Goal: Browse casually

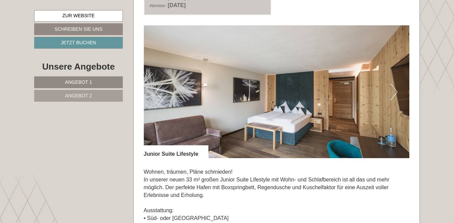
scroll to position [913, 0]
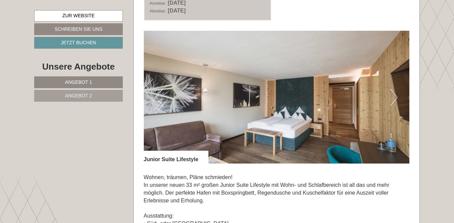
click at [395, 95] on button "Next" at bounding box center [393, 97] width 7 height 17
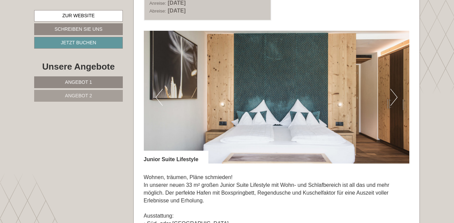
click at [395, 95] on button "Next" at bounding box center [393, 97] width 7 height 17
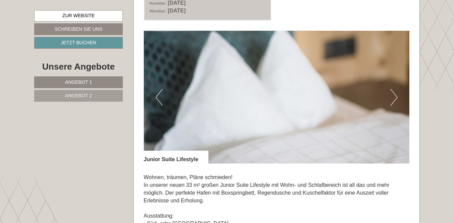
click at [395, 95] on button "Next" at bounding box center [393, 97] width 7 height 17
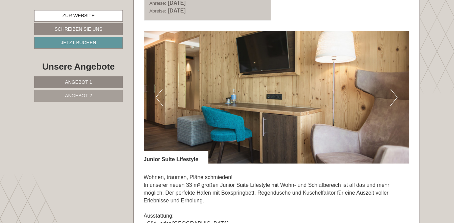
click at [395, 95] on button "Next" at bounding box center [393, 97] width 7 height 17
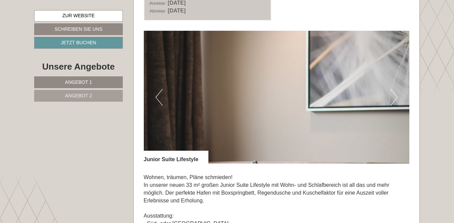
click at [395, 95] on button "Next" at bounding box center [393, 97] width 7 height 17
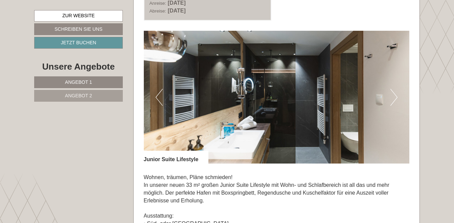
click at [395, 95] on button "Next" at bounding box center [393, 97] width 7 height 17
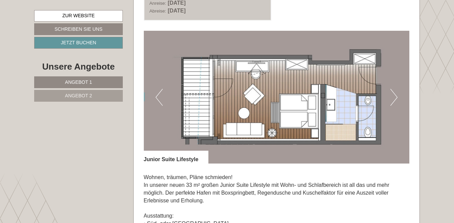
click at [395, 95] on button "Next" at bounding box center [393, 97] width 7 height 17
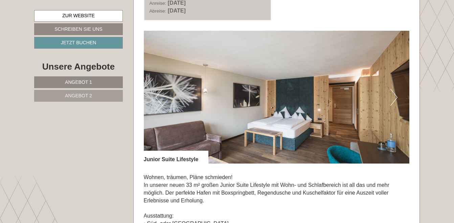
click at [395, 95] on button "Next" at bounding box center [393, 97] width 7 height 17
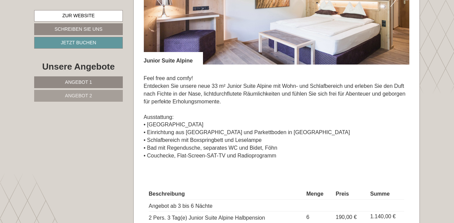
scroll to position [440, 0]
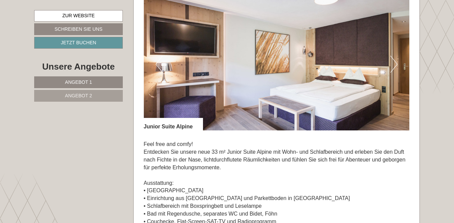
click at [394, 62] on button "Next" at bounding box center [393, 64] width 7 height 17
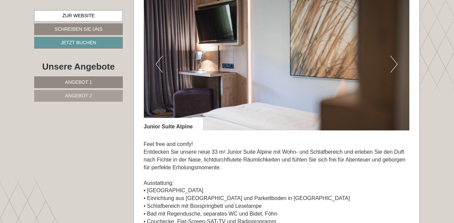
click at [394, 62] on button "Next" at bounding box center [393, 64] width 7 height 17
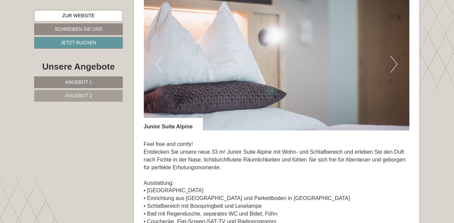
click at [394, 62] on button "Next" at bounding box center [393, 64] width 7 height 17
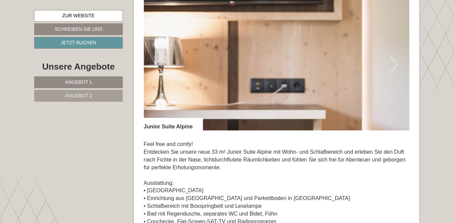
click at [394, 62] on button "Next" at bounding box center [393, 64] width 7 height 17
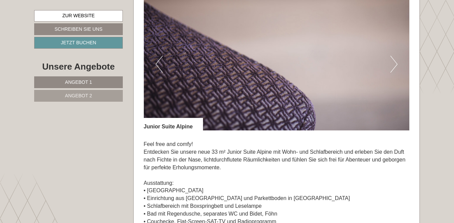
click at [394, 62] on button "Next" at bounding box center [393, 64] width 7 height 17
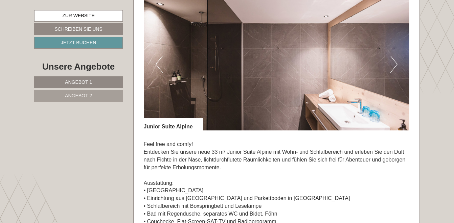
click at [394, 62] on button "Next" at bounding box center [393, 64] width 7 height 17
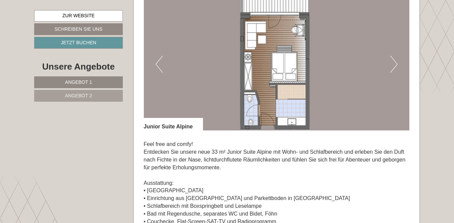
click at [394, 62] on button "Next" at bounding box center [393, 64] width 7 height 17
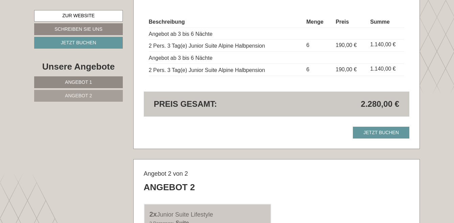
scroll to position [677, 0]
